Goal: Task Accomplishment & Management: Complete application form

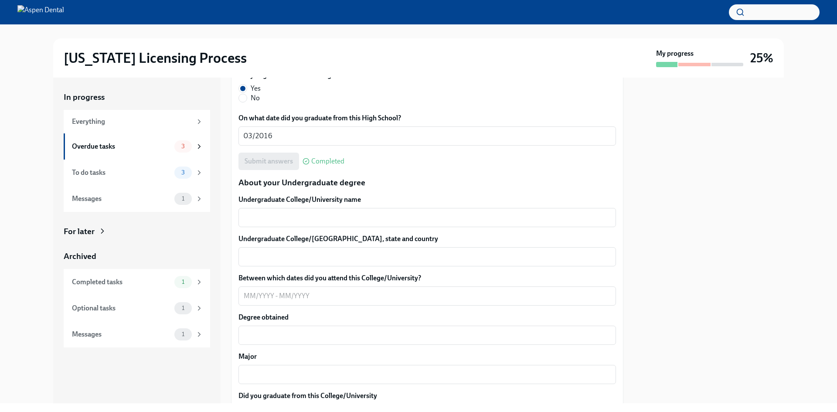
scroll to position [741, 0]
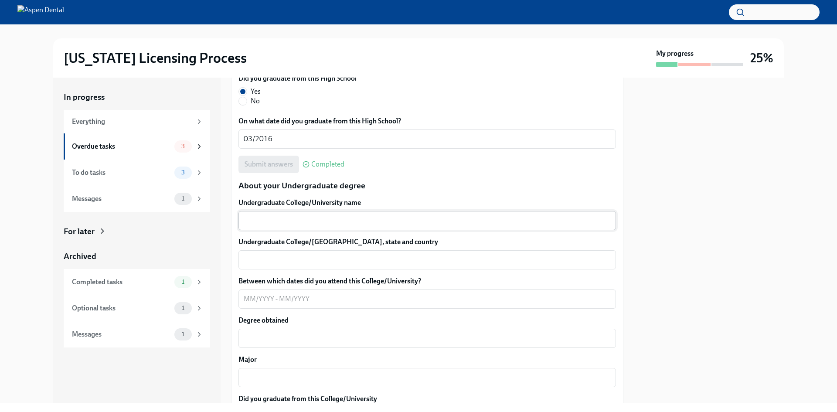
click at [361, 228] on div "x ​" at bounding box center [428, 220] width 378 height 19
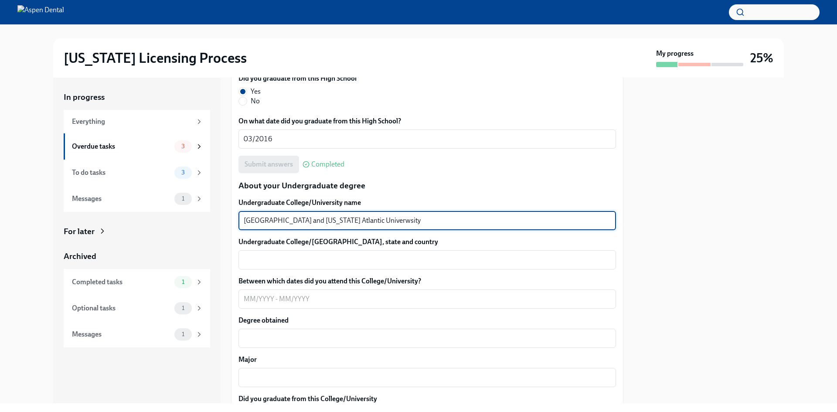
click at [378, 222] on textarea "[GEOGRAPHIC_DATA] and [US_STATE] Atlantic Univerwsity" at bounding box center [427, 220] width 367 height 10
type textarea "[GEOGRAPHIC_DATA] and [US_STATE][GEOGRAPHIC_DATA]"
click at [321, 258] on textarea "Undergraduate College/[GEOGRAPHIC_DATA], state and country" at bounding box center [427, 260] width 367 height 10
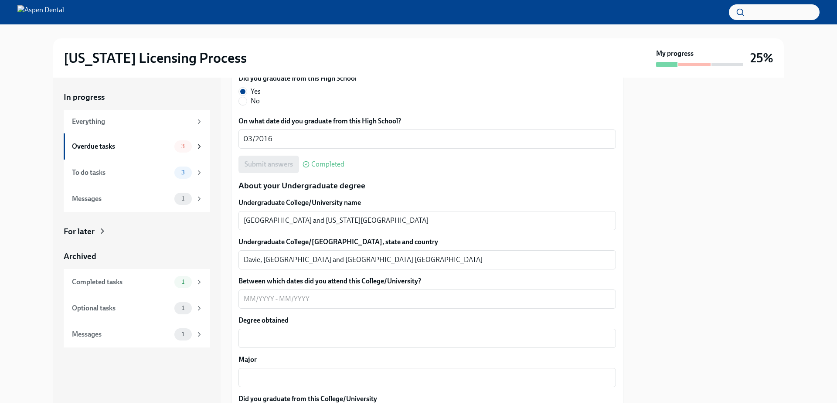
drag, startPoint x: 316, startPoint y: 235, endPoint x: 316, endPoint y: 240, distance: 5.7
click at [316, 240] on div "Undergraduate College/University name [GEOGRAPHIC_DATA] and [US_STATE][GEOGRAPH…" at bounding box center [428, 326] width 378 height 256
click at [318, 254] on div "Davie, [GEOGRAPHIC_DATA] and [GEOGRAPHIC_DATA] FL x ​" at bounding box center [428, 259] width 378 height 19
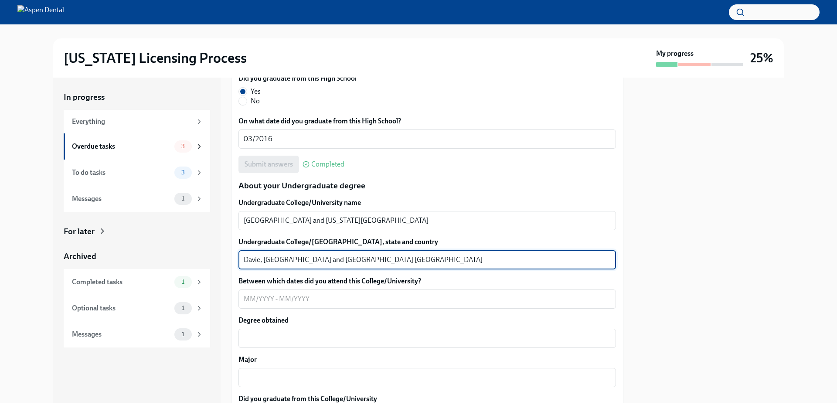
click at [322, 259] on textarea "Davie, [GEOGRAPHIC_DATA] and [GEOGRAPHIC_DATA] [GEOGRAPHIC_DATA]" at bounding box center [427, 260] width 367 height 10
type textarea "Davie, [GEOGRAPHIC_DATA] and [GEOGRAPHIC_DATA], [GEOGRAPHIC_DATA]"
click at [262, 291] on div "x ​" at bounding box center [428, 299] width 378 height 19
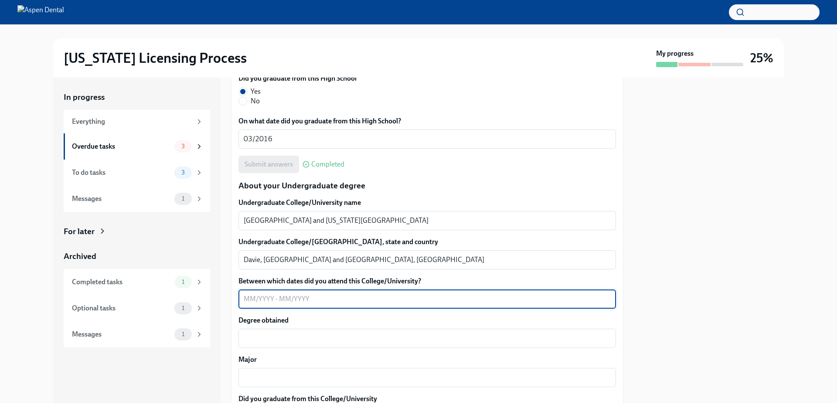
click at [273, 299] on textarea "Between which dates did you attend this College/University?" at bounding box center [427, 299] width 367 height 10
click at [274, 297] on textarea "2016-08/20 (BC) &" at bounding box center [427, 299] width 367 height 10
click at [323, 299] on textarea "2016-08/2020 ([GEOGRAPHIC_DATA]) &" at bounding box center [427, 299] width 367 height 10
type textarea "2016-08/2018([GEOGRAPHIC_DATA]) & 08/2018-08/2020 (FAU)"
click at [313, 350] on div "Undergraduate College/University name [GEOGRAPHIC_DATA] and [US_STATE][GEOGRAPH…" at bounding box center [428, 326] width 378 height 256
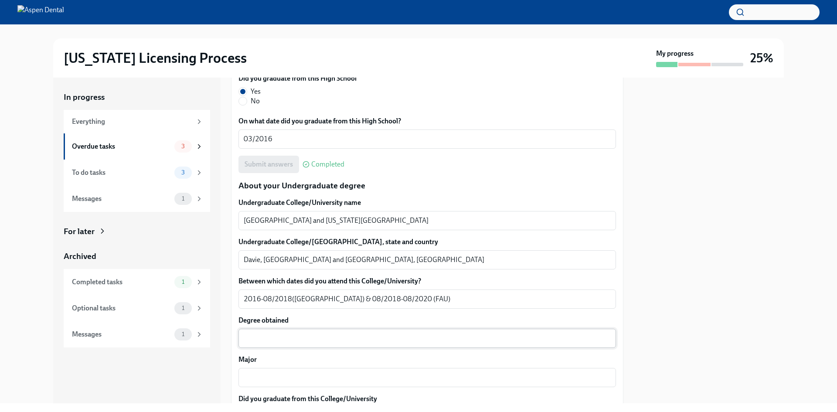
click at [317, 344] on div "x ​" at bounding box center [428, 338] width 378 height 19
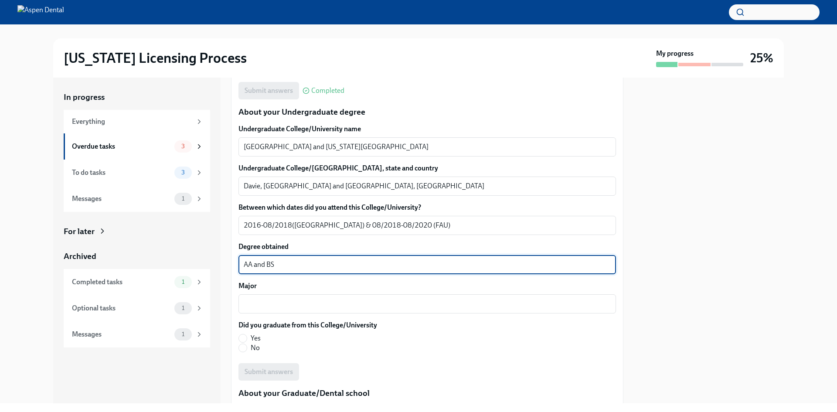
scroll to position [828, 0]
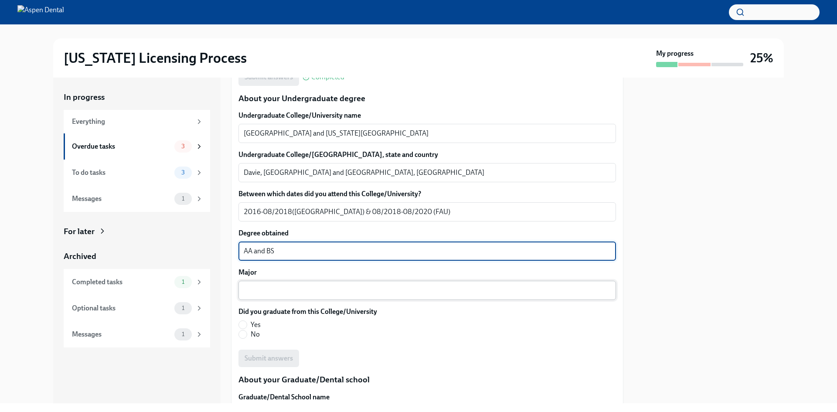
type textarea "AA and BS"
click at [356, 293] on textarea "Major" at bounding box center [427, 290] width 367 height 10
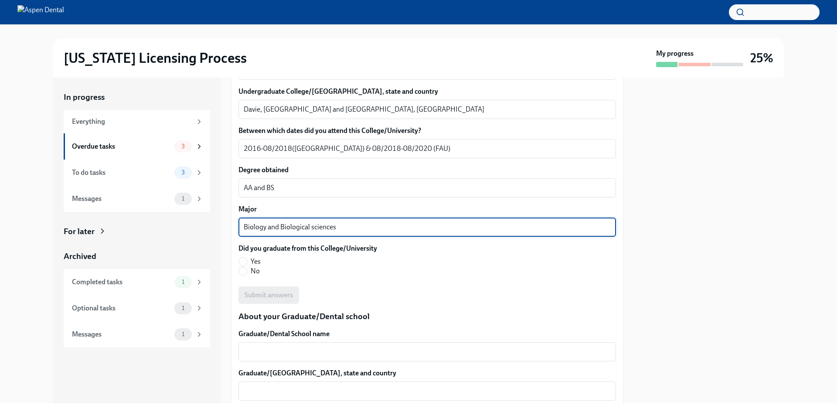
scroll to position [916, 0]
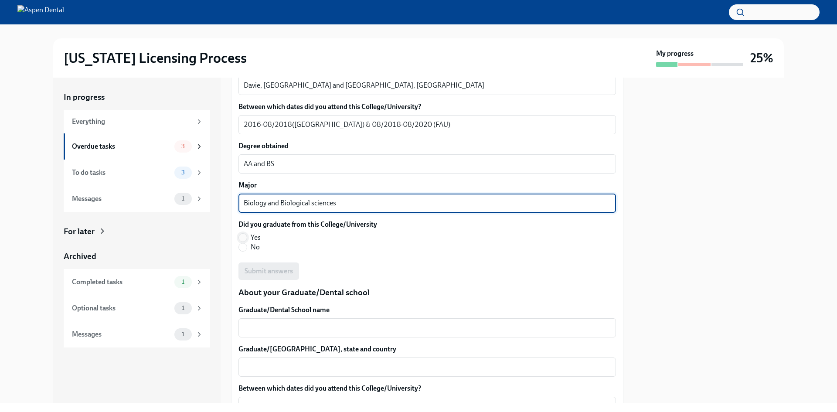
type textarea "Biology and Biological sciences"
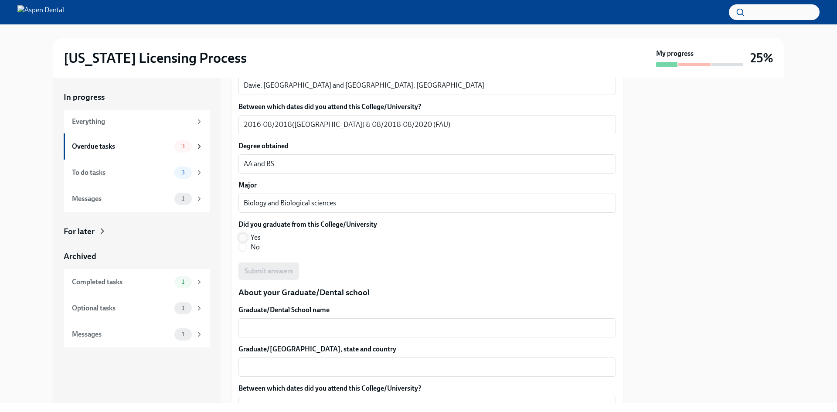
click at [247, 237] on span at bounding box center [243, 237] width 9 height 9
click at [247, 237] on input "Yes" at bounding box center [243, 238] width 8 height 8
radio input "true"
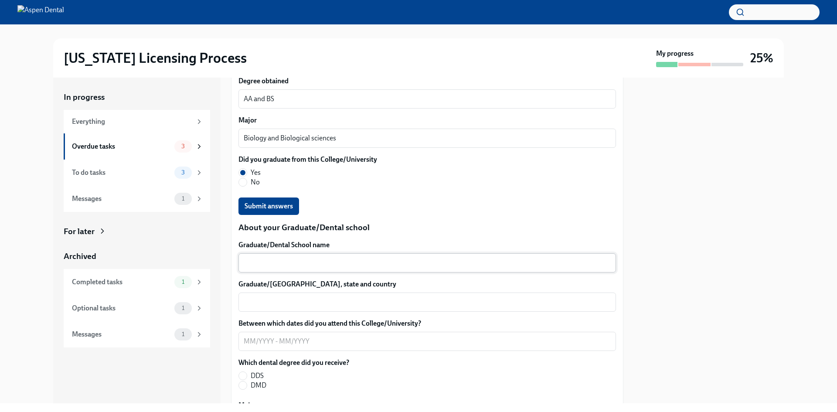
scroll to position [1003, 0]
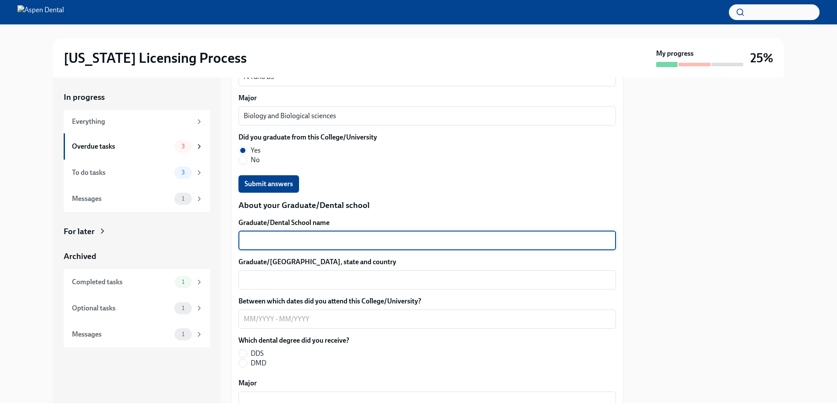
click at [303, 239] on textarea "Graduate/Dental School name" at bounding box center [427, 240] width 367 height 10
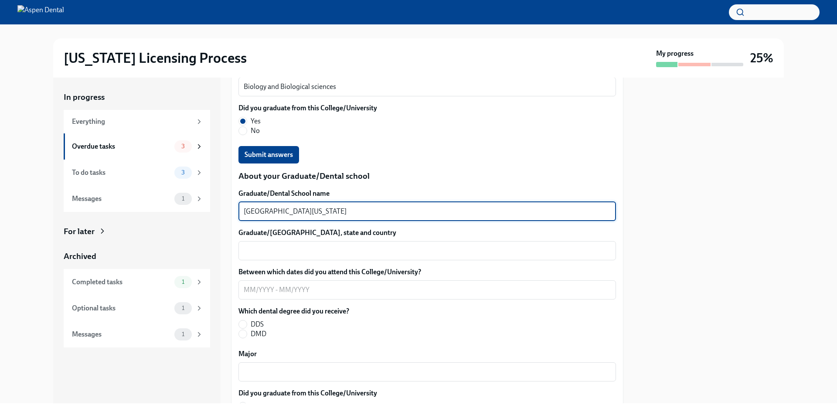
scroll to position [1047, 0]
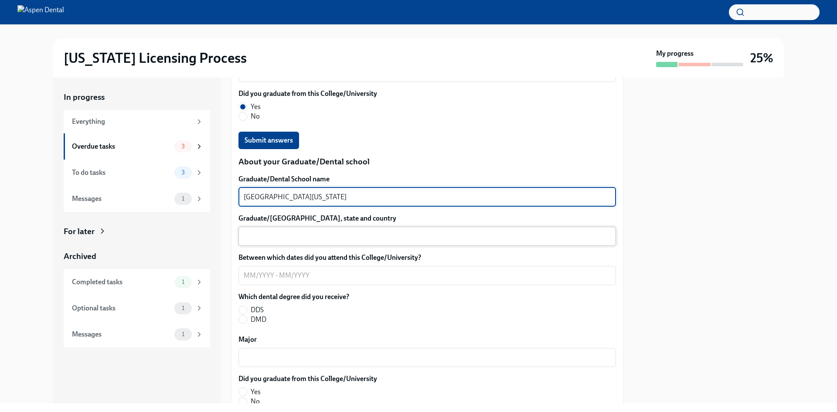
type textarea "[GEOGRAPHIC_DATA][US_STATE]"
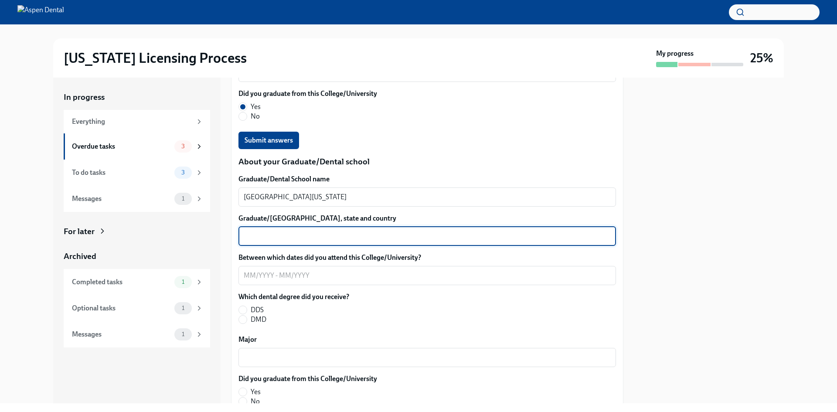
click at [332, 235] on textarea "Graduate/[GEOGRAPHIC_DATA], state and country" at bounding box center [427, 236] width 367 height 10
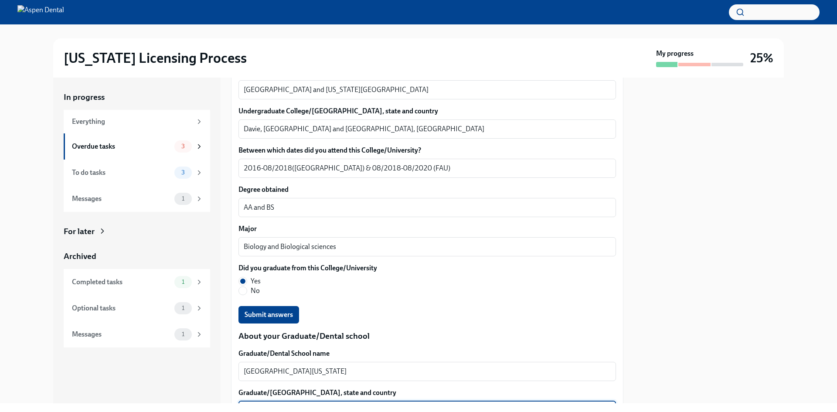
scroll to position [828, 0]
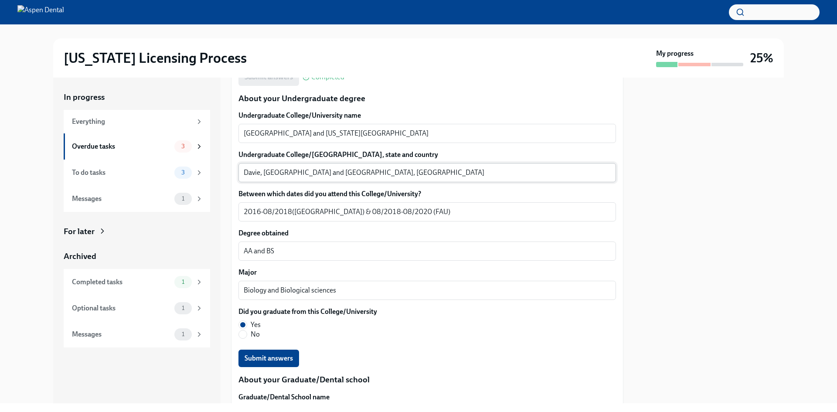
type textarea "[GEOGRAPHIC_DATA], [GEOGRAPHIC_DATA], [GEOGRAPHIC_DATA]"
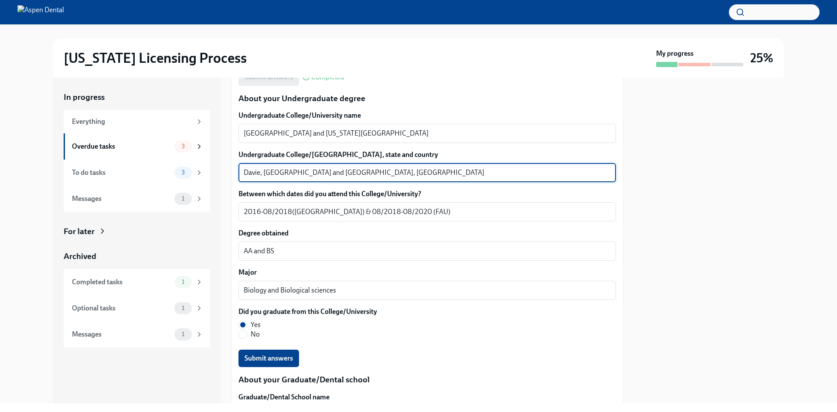
click at [349, 176] on textarea "Davie, [GEOGRAPHIC_DATA] and [GEOGRAPHIC_DATA], [GEOGRAPHIC_DATA]" at bounding box center [427, 172] width 367 height 10
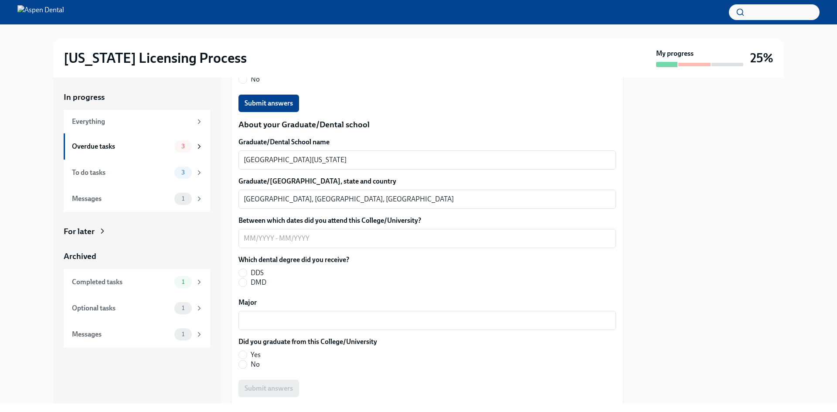
scroll to position [1090, 0]
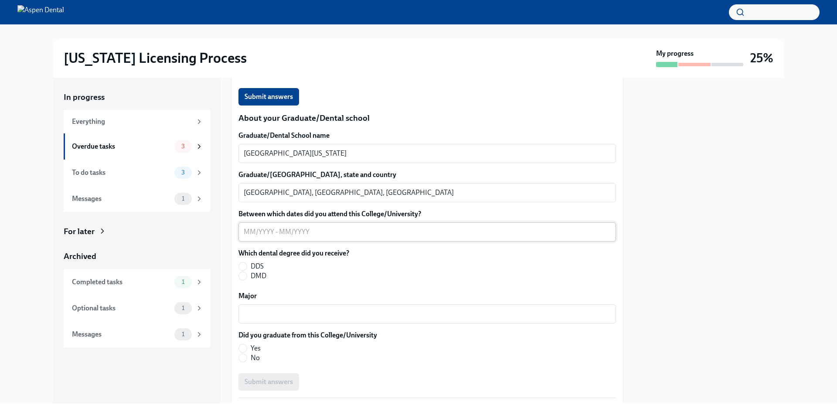
type textarea "Davie, [GEOGRAPHIC_DATA] and [GEOGRAPHIC_DATA], [GEOGRAPHIC_DATA]; [GEOGRAPHIC_…"
click at [332, 232] on textarea "Between which dates did you attend this College/University?" at bounding box center [427, 232] width 367 height 10
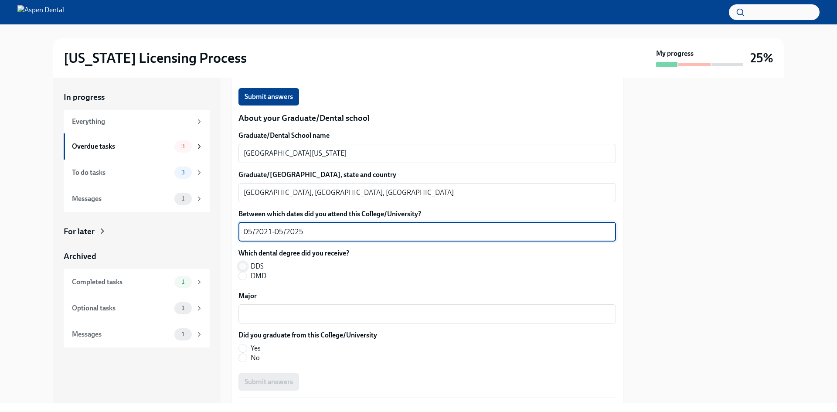
type textarea "05/2021-05/2025"
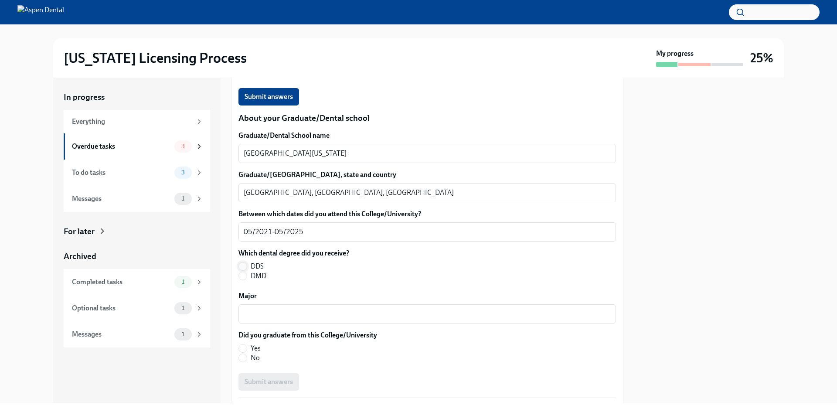
click at [242, 263] on input "DDS" at bounding box center [243, 266] width 8 height 8
radio input "true"
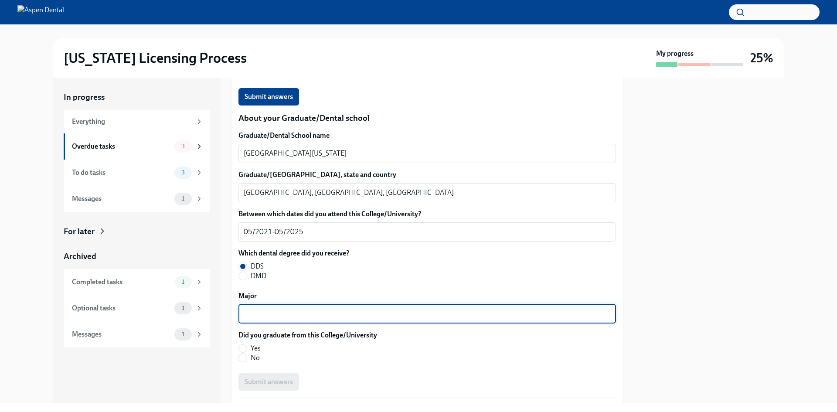
click at [408, 309] on textarea "Major" at bounding box center [427, 314] width 367 height 10
type textarea "Dentistry"
click at [258, 351] on span "Yes" at bounding box center [256, 349] width 10 height 10
click at [247, 351] on input "Yes" at bounding box center [243, 348] width 8 height 8
radio input "true"
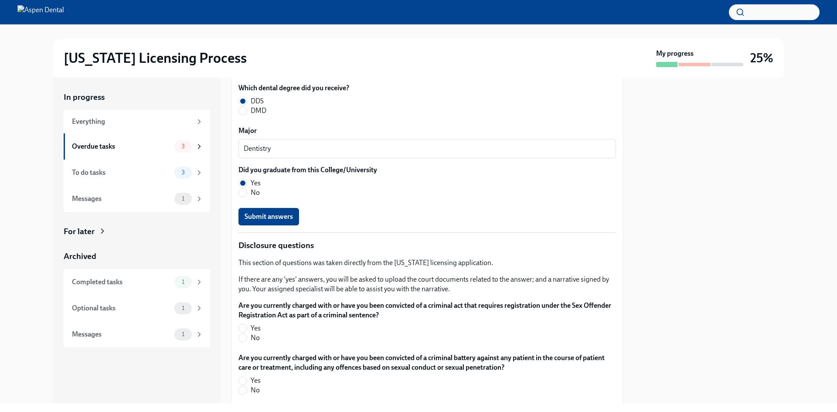
scroll to position [1308, 0]
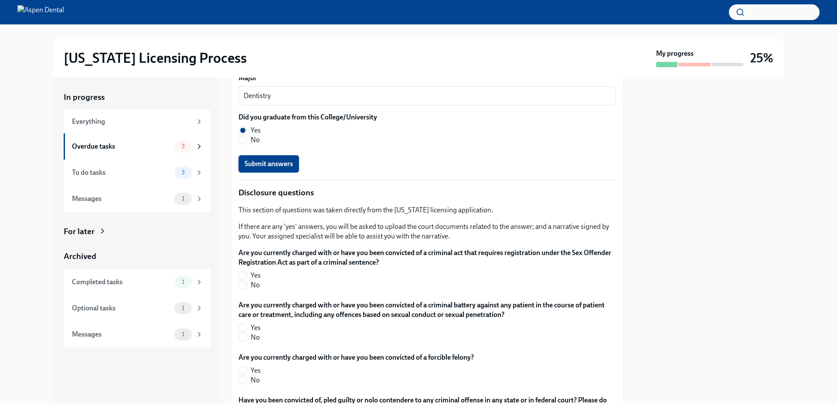
click at [256, 290] on div "Are you currently charged with or have you been convicted of a criminal act tha…" at bounding box center [428, 270] width 378 height 45
click at [256, 277] on span "Yes" at bounding box center [256, 276] width 10 height 10
click at [247, 277] on input "Yes" at bounding box center [243, 276] width 8 height 8
radio input "true"
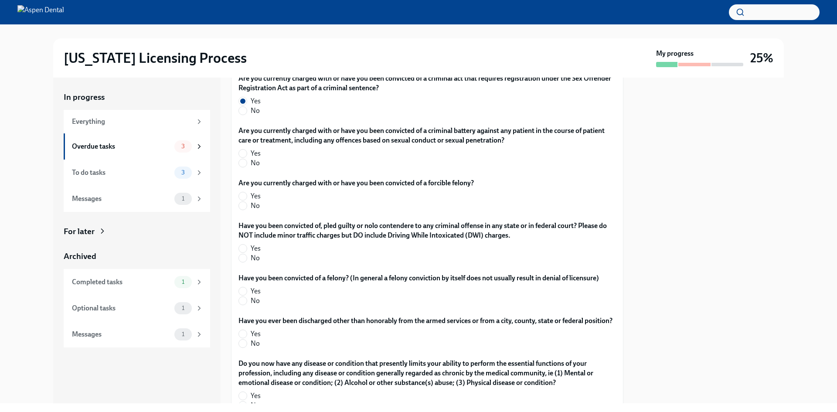
scroll to position [1352, 0]
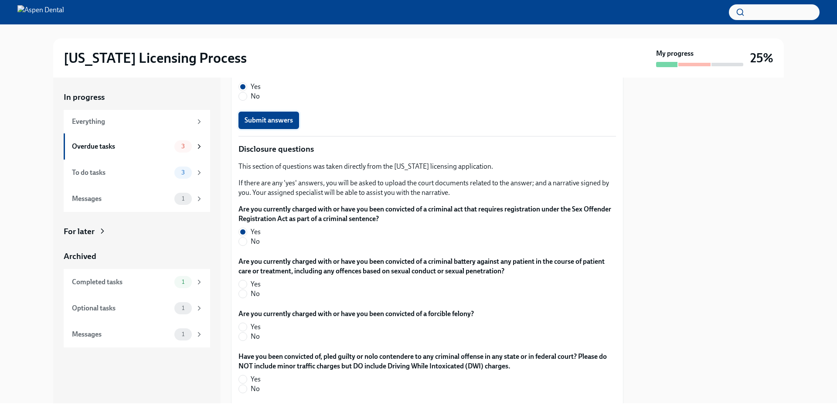
click at [276, 128] on button "Submit answers" at bounding box center [269, 120] width 61 height 17
click at [252, 242] on span "No" at bounding box center [255, 242] width 9 height 10
click at [247, 242] on input "No" at bounding box center [243, 242] width 8 height 8
radio input "true"
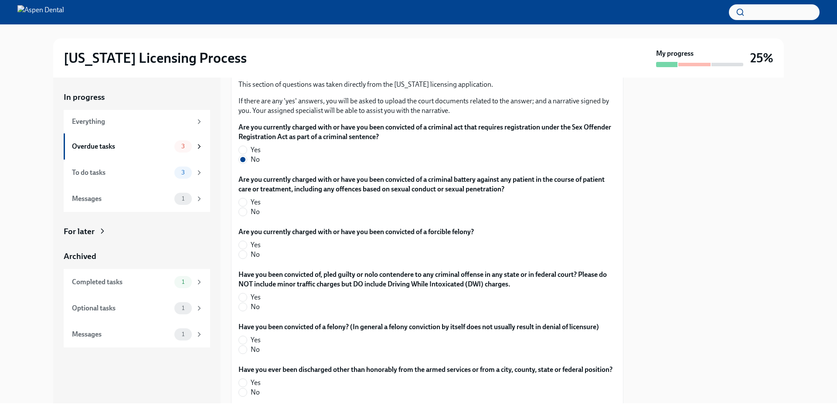
scroll to position [1439, 0]
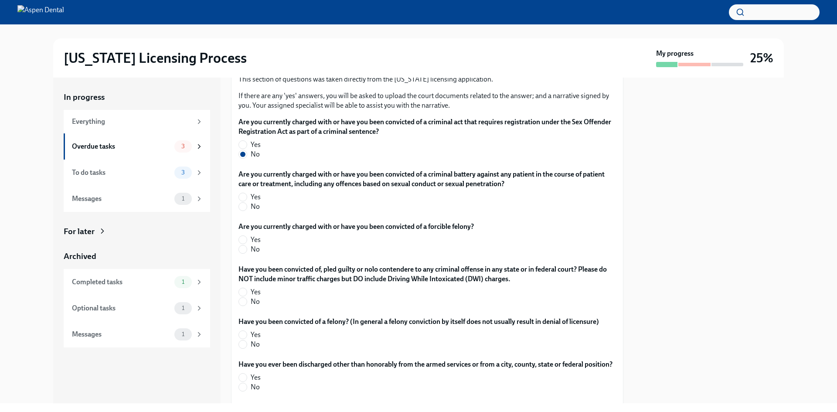
click at [248, 211] on div "Are you currently charged with or have you been convicted of a criminal battery…" at bounding box center [428, 192] width 378 height 45
click at [247, 209] on label "No" at bounding box center [424, 207] width 371 height 10
click at [247, 209] on input "No" at bounding box center [243, 207] width 8 height 8
radio input "true"
click at [254, 251] on span "No" at bounding box center [255, 250] width 9 height 10
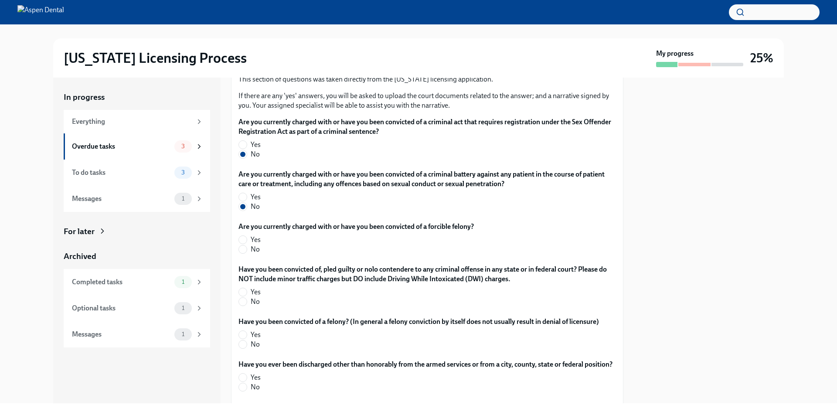
click at [247, 251] on input "No" at bounding box center [243, 249] width 8 height 8
radio input "true"
click at [253, 304] on span "No" at bounding box center [255, 302] width 9 height 10
click at [247, 304] on input "No" at bounding box center [243, 302] width 8 height 8
radio input "true"
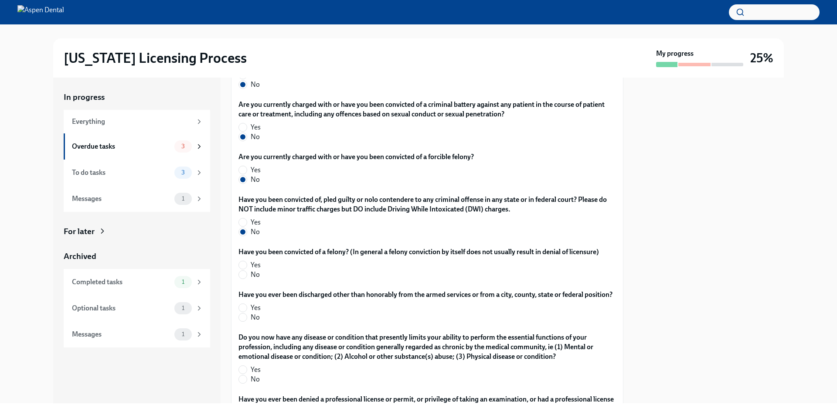
scroll to position [1526, 0]
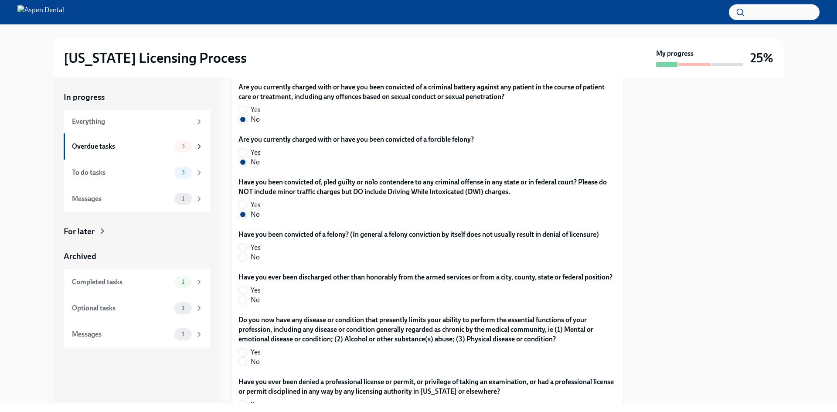
click at [246, 252] on label "No" at bounding box center [416, 257] width 354 height 10
click at [246, 253] on input "No" at bounding box center [243, 257] width 8 height 8
radio input "true"
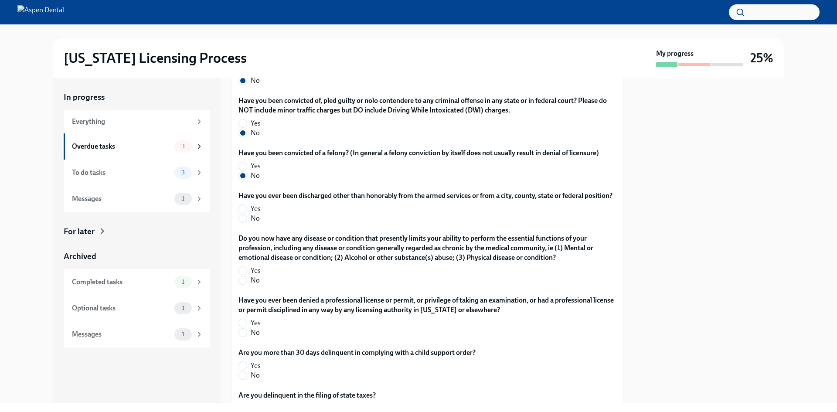
scroll to position [1613, 0]
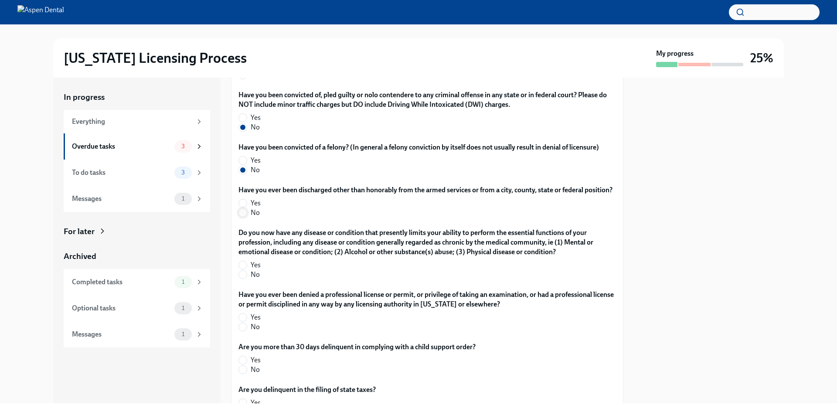
click at [246, 217] on input "No" at bounding box center [243, 213] width 8 height 8
radio input "true"
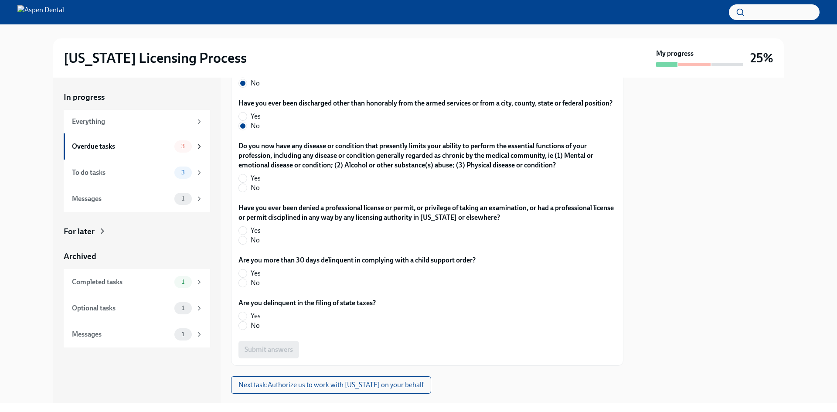
scroll to position [1701, 0]
click at [241, 191] on input "No" at bounding box center [243, 188] width 8 height 8
radio input "true"
click at [244, 244] on input "No" at bounding box center [243, 240] width 8 height 8
radio input "true"
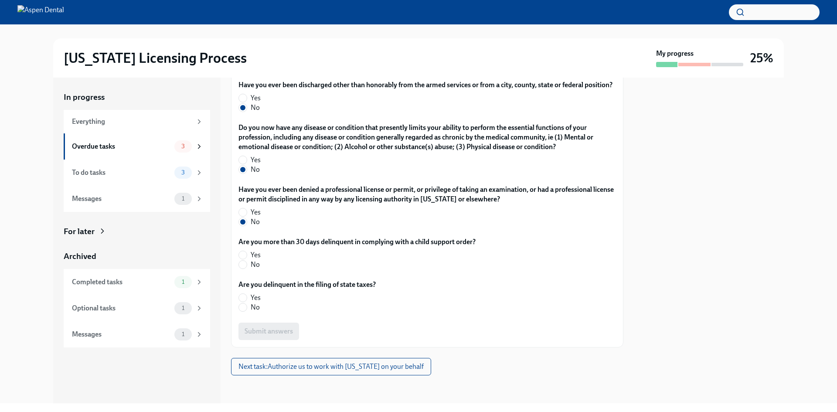
scroll to position [1728, 0]
click at [251, 261] on span "No" at bounding box center [255, 265] width 9 height 10
click at [247, 261] on input "No" at bounding box center [243, 265] width 8 height 8
radio input "true"
click at [246, 309] on input "No" at bounding box center [243, 307] width 8 height 8
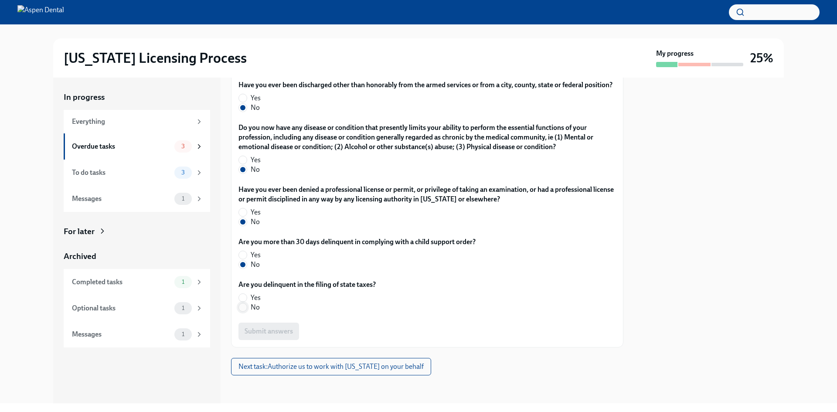
radio input "true"
click at [287, 333] on span "Submit answers" at bounding box center [269, 331] width 48 height 9
click at [321, 367] on span "Next task : Authorize us to work with [US_STATE] on your behalf" at bounding box center [331, 366] width 185 height 9
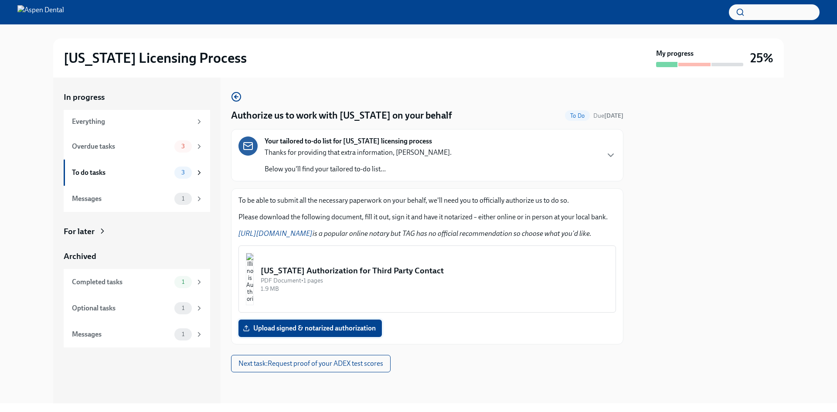
click at [308, 329] on span "Upload signed & notarized authorization" at bounding box center [310, 328] width 131 height 9
click at [0, 0] on input "Upload signed & notarized authorization" at bounding box center [0, 0] width 0 height 0
click at [303, 280] on div "PDF Document • 1 pages" at bounding box center [435, 280] width 348 height 8
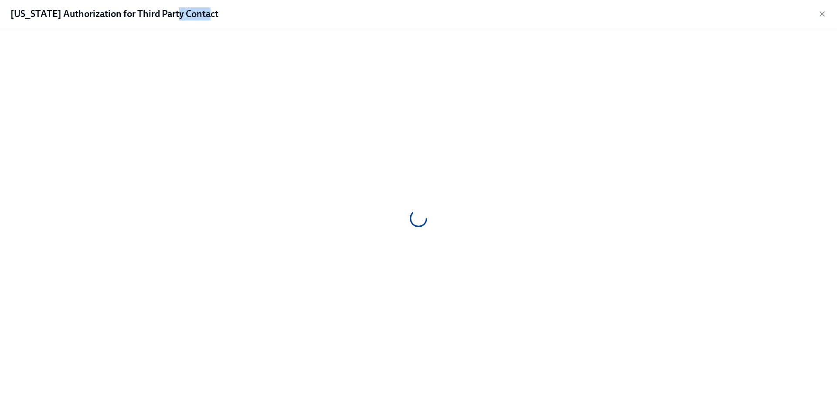
click at [303, 280] on div at bounding box center [418, 218] width 809 height 366
click at [788, 398] on span "Download file" at bounding box center [791, 396] width 51 height 9
click at [824, 12] on icon "button" at bounding box center [822, 14] width 9 height 9
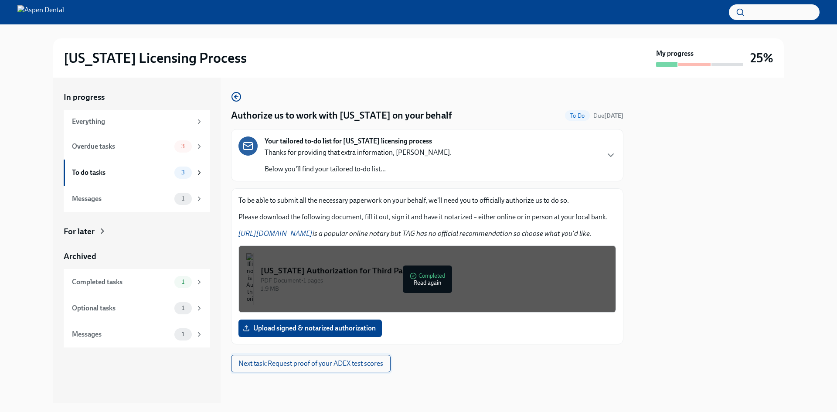
click at [366, 367] on span "Next task : Request proof of your ADEX test scores" at bounding box center [311, 363] width 145 height 9
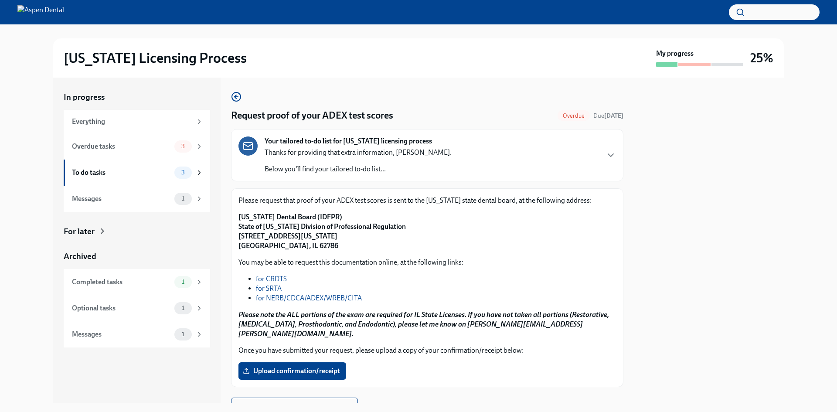
scroll to position [30, 0]
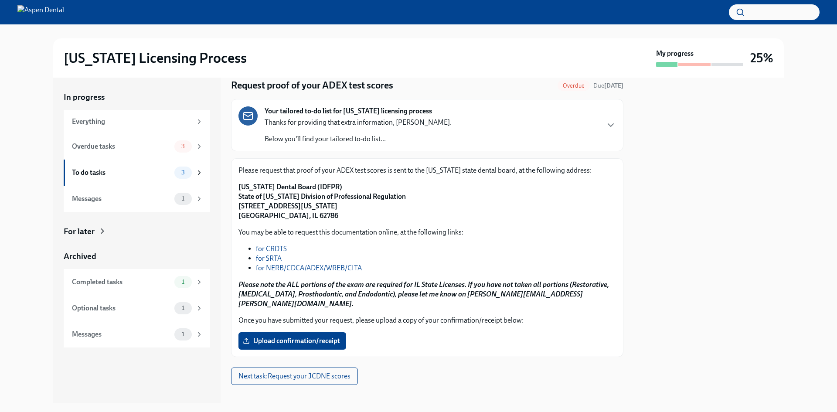
click at [346, 270] on link "for NERB/CDCA/ADEX/WREB/CITA" at bounding box center [309, 268] width 106 height 8
